Goal: Task Accomplishment & Management: Use online tool/utility

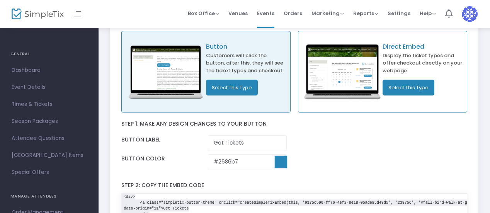
scroll to position [39, 0]
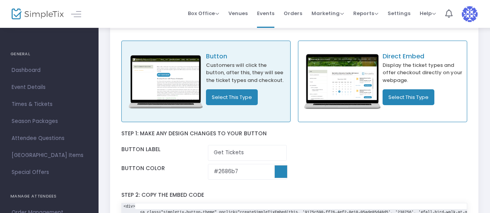
click at [407, 97] on button "Select This Type" at bounding box center [409, 97] width 52 height 16
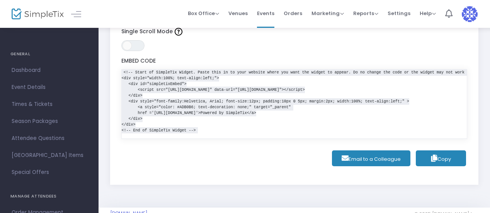
scroll to position [155, 0]
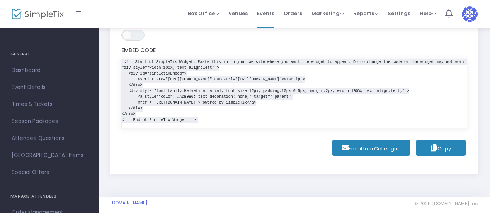
click at [444, 149] on span "Copy" at bounding box center [441, 148] width 20 height 7
click at [200, 116] on pre "<!-- Start of SimpleTix Widget. Paste this in to your website where you want th…" at bounding box center [295, 91] width 346 height 64
drag, startPoint x: 196, startPoint y: 118, endPoint x: 116, endPoint y: 60, distance: 99.3
click at [116, 60] on div "Button Customers will click the button, after this, they will see the ticket ty…" at bounding box center [294, 43] width 368 height 261
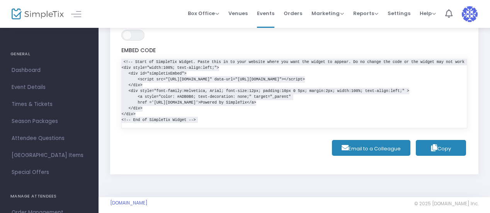
click at [123, 67] on code "<!-- Start of SimpleTix Widget. Paste this in to your website where you want th…" at bounding box center [309, 91] width 375 height 64
click at [200, 92] on code "<!-- Start of SimpleTix Widget. Paste this in to your website where you want th…" at bounding box center [309, 91] width 375 height 64
drag, startPoint x: 121, startPoint y: 67, endPoint x: 142, endPoint y: 113, distance: 50.2
click at [142, 113] on pre "<!-- Start of SimpleTix Widget. Paste this in to your website where you want th…" at bounding box center [295, 91] width 346 height 64
copy code "<div style="width:100%; text-align:left;"> <div id="simpletixEmbed"> <script sr…"
